Goal: Information Seeking & Learning: Learn about a topic

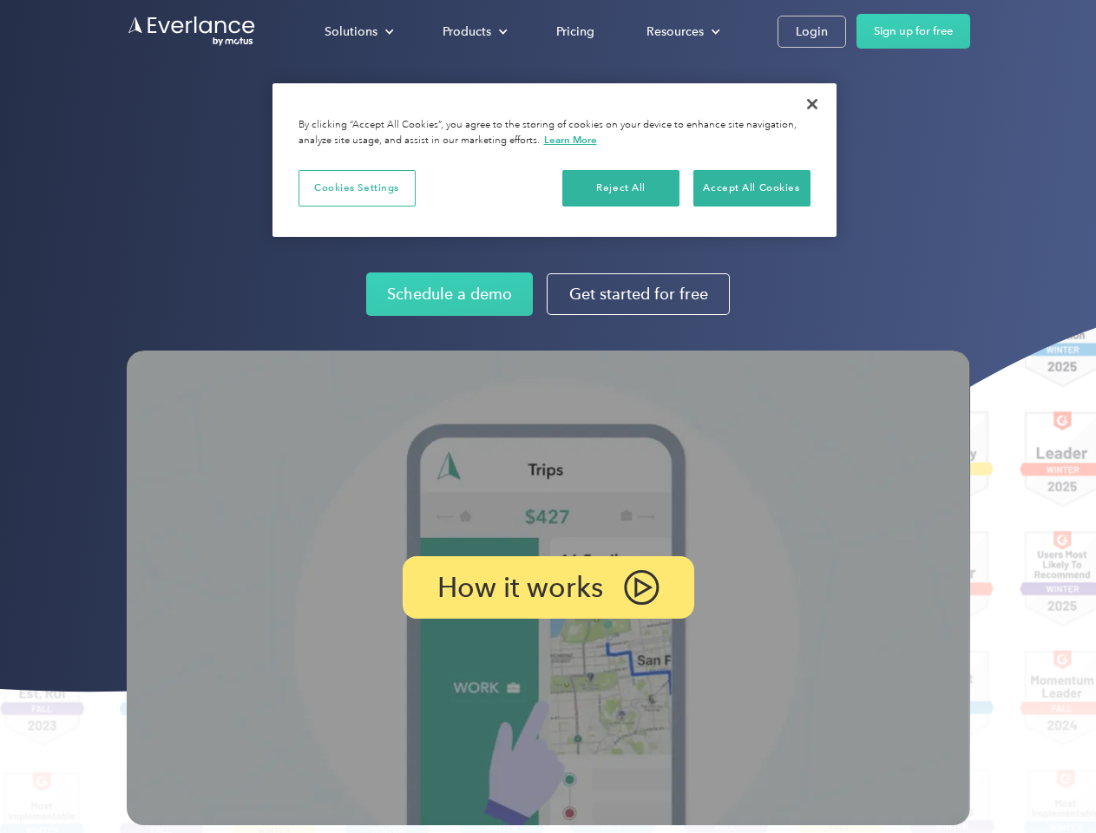
click at [548, 417] on img at bounding box center [549, 588] width 844 height 475
click at [359, 31] on div "Solutions" at bounding box center [351, 32] width 53 height 22
click at [473, 31] on div "Products" at bounding box center [467, 32] width 49 height 22
click at [681, 31] on div "Resources" at bounding box center [675, 32] width 57 height 22
click at [548, 588] on p "How it works" at bounding box center [520, 587] width 166 height 21
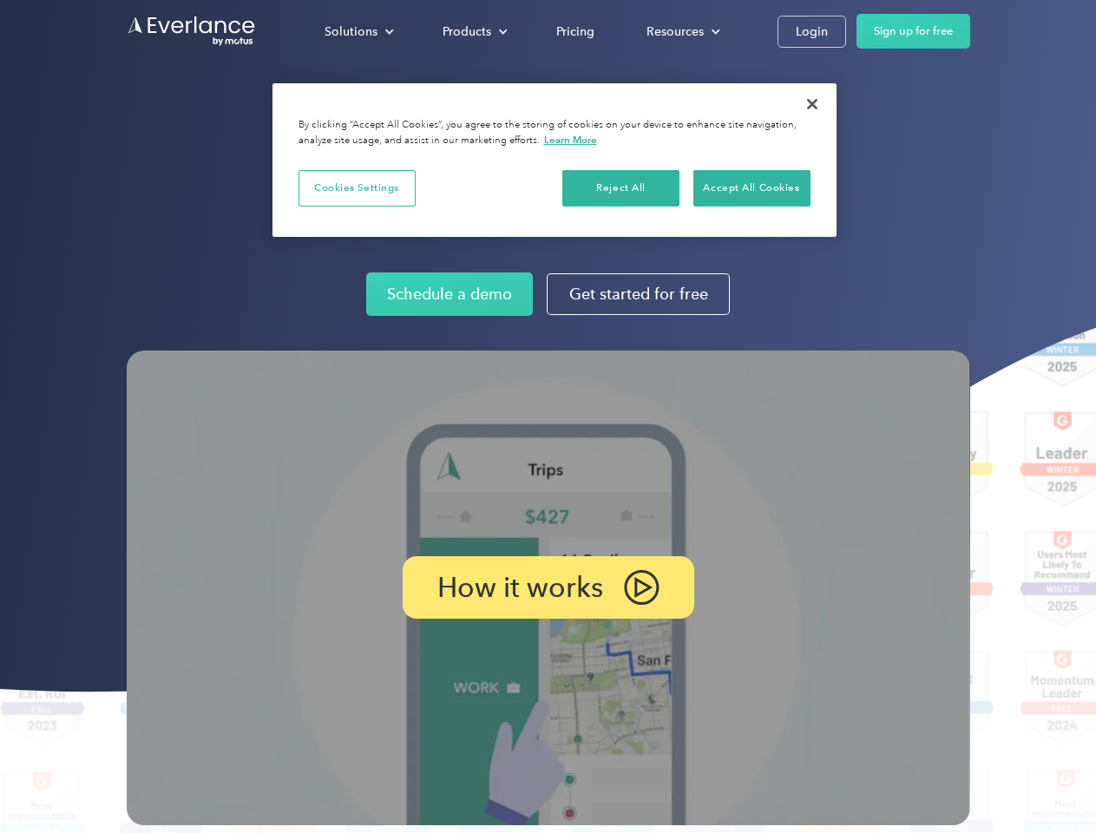
click at [357, 187] on button "Cookies Settings" at bounding box center [357, 188] width 117 height 36
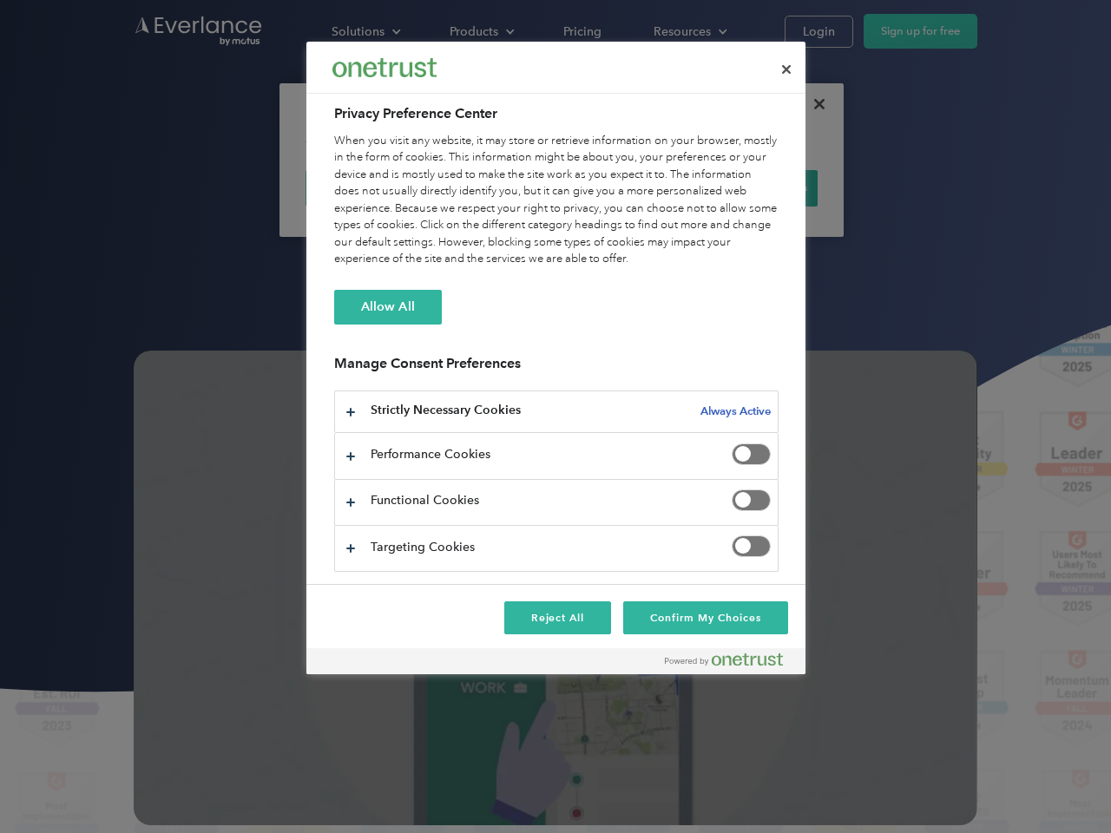
click at [622, 187] on div "When you visit any website, it may store or retrieve information on your browse…" at bounding box center [556, 200] width 444 height 135
click at [752, 187] on div "When you visit any website, it may store or retrieve information on your browse…" at bounding box center [556, 200] width 444 height 135
click at [812, 104] on div at bounding box center [555, 416] width 1111 height 833
